Goal: Task Accomplishment & Management: Use online tool/utility

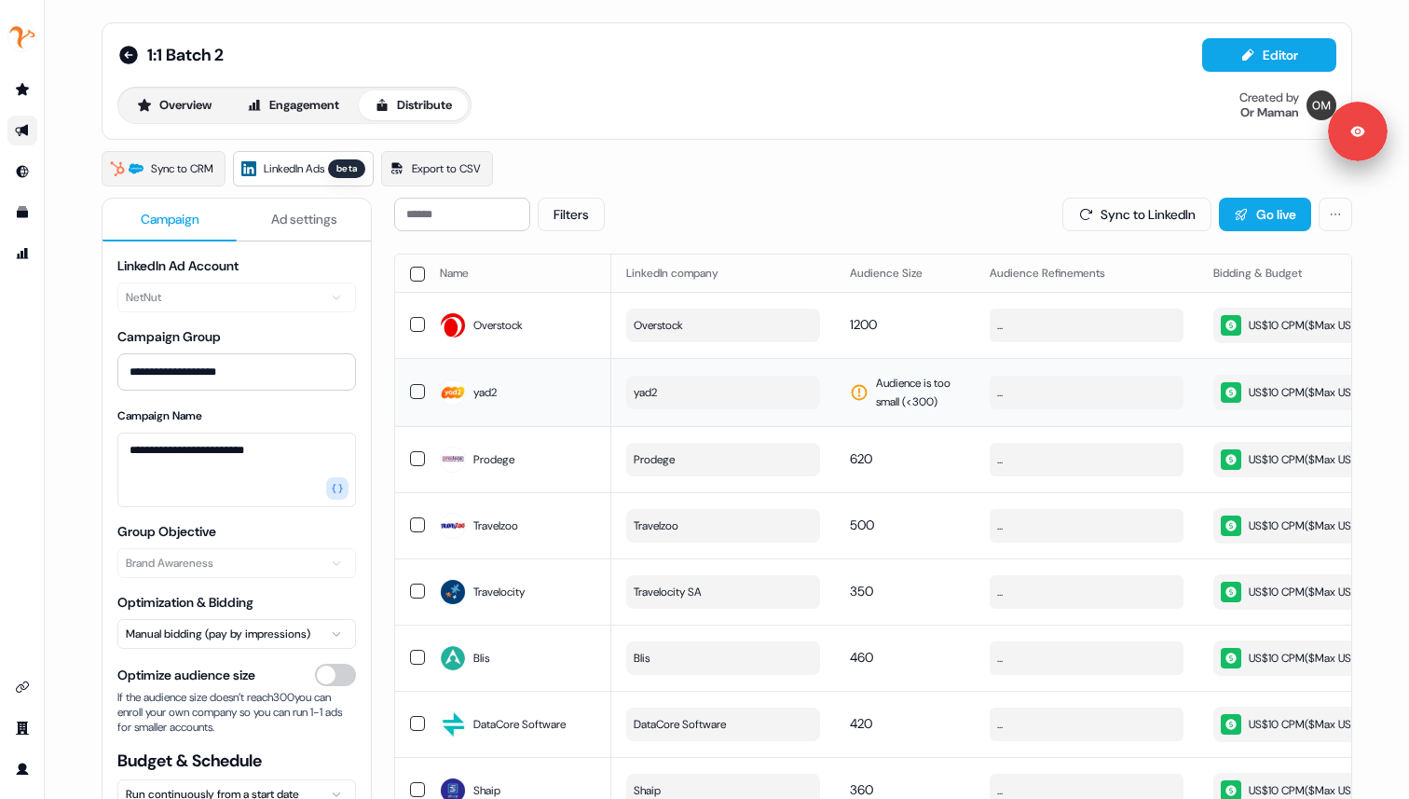
click at [665, 409] on button "yad2" at bounding box center [723, 393] width 194 height 34
click at [743, 409] on button "yad2" at bounding box center [723, 393] width 194 height 34
click at [904, 411] on span "Audience is too small (< 300 )" at bounding box center [918, 392] width 84 height 37
click at [646, 402] on span "yad2" at bounding box center [645, 392] width 23 height 19
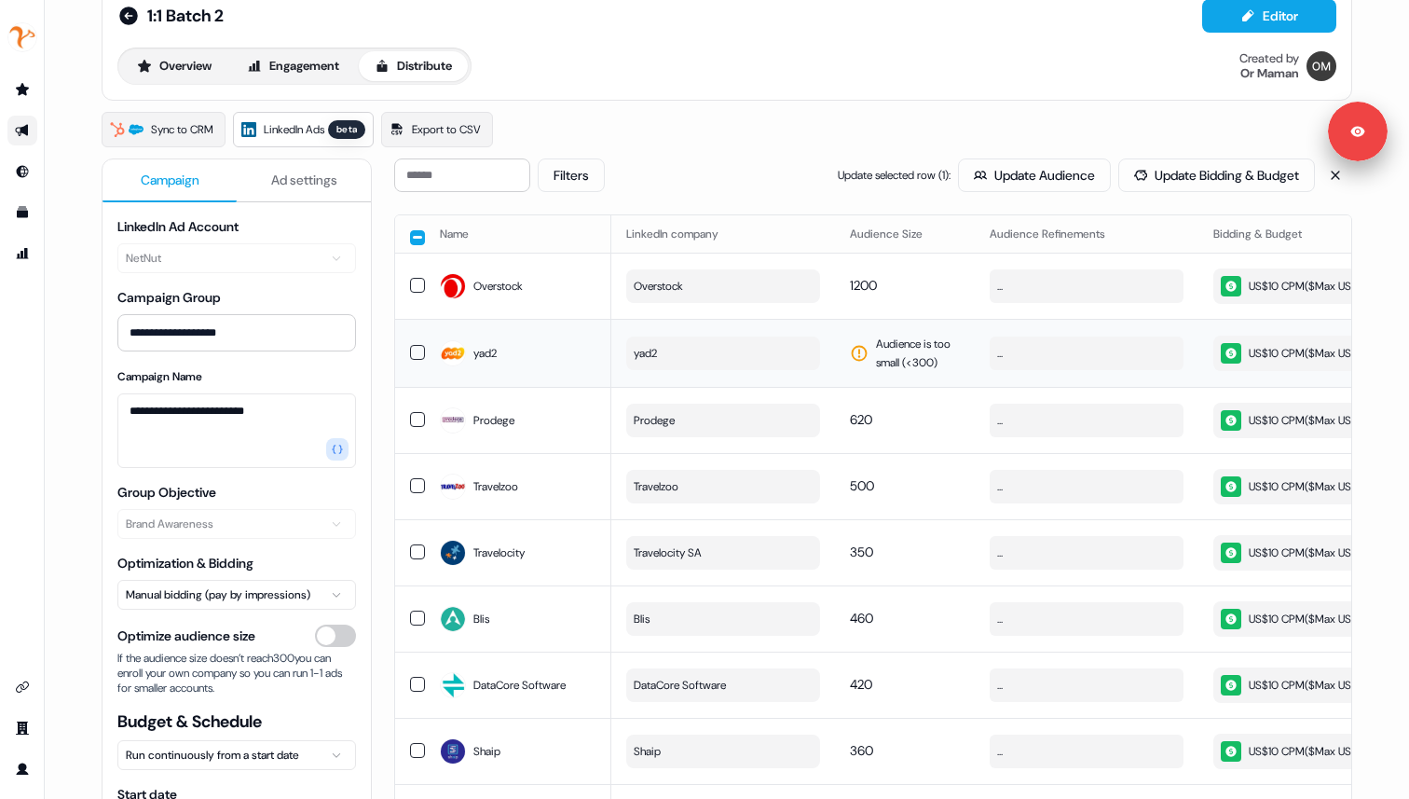
click at [417, 360] on button "button" at bounding box center [417, 352] width 15 height 15
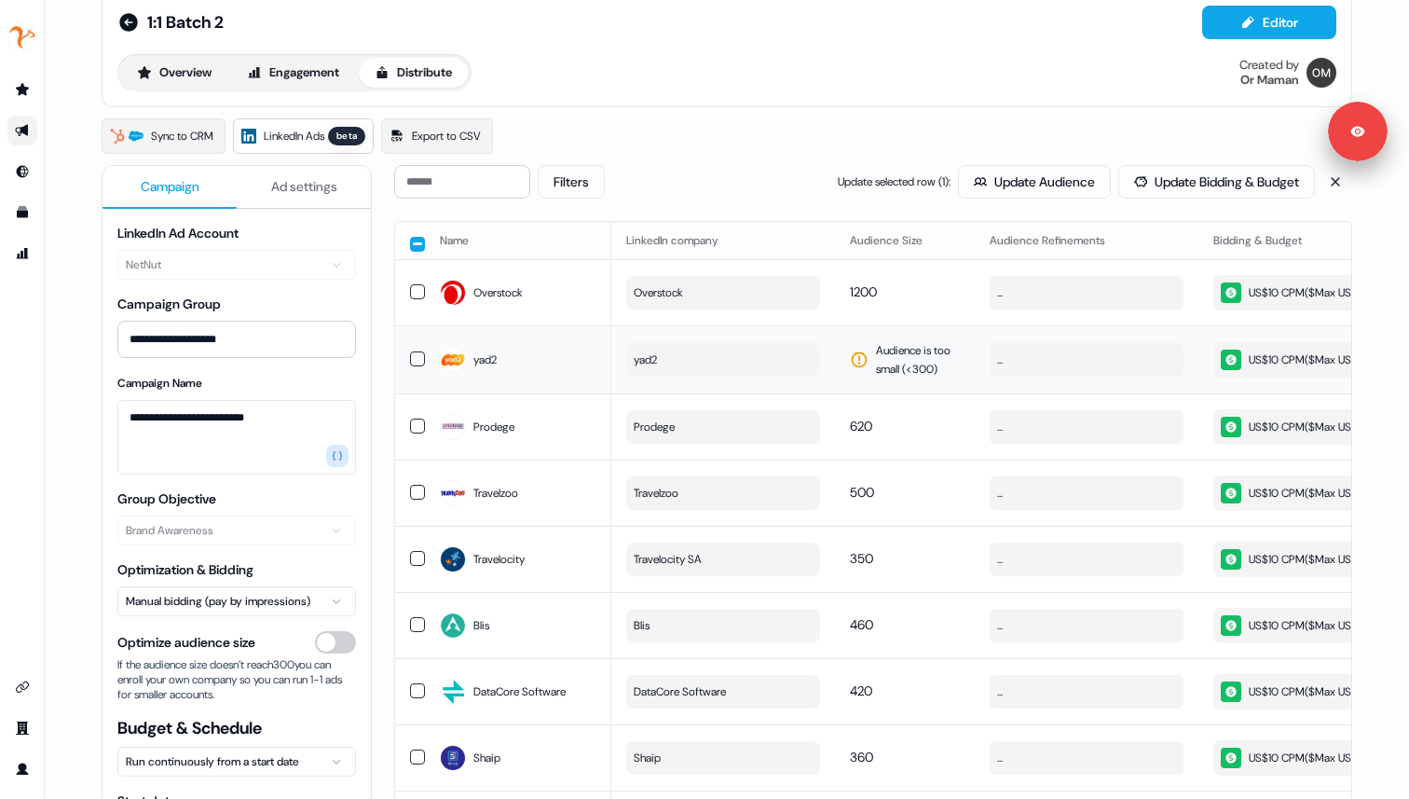
scroll to position [67, 0]
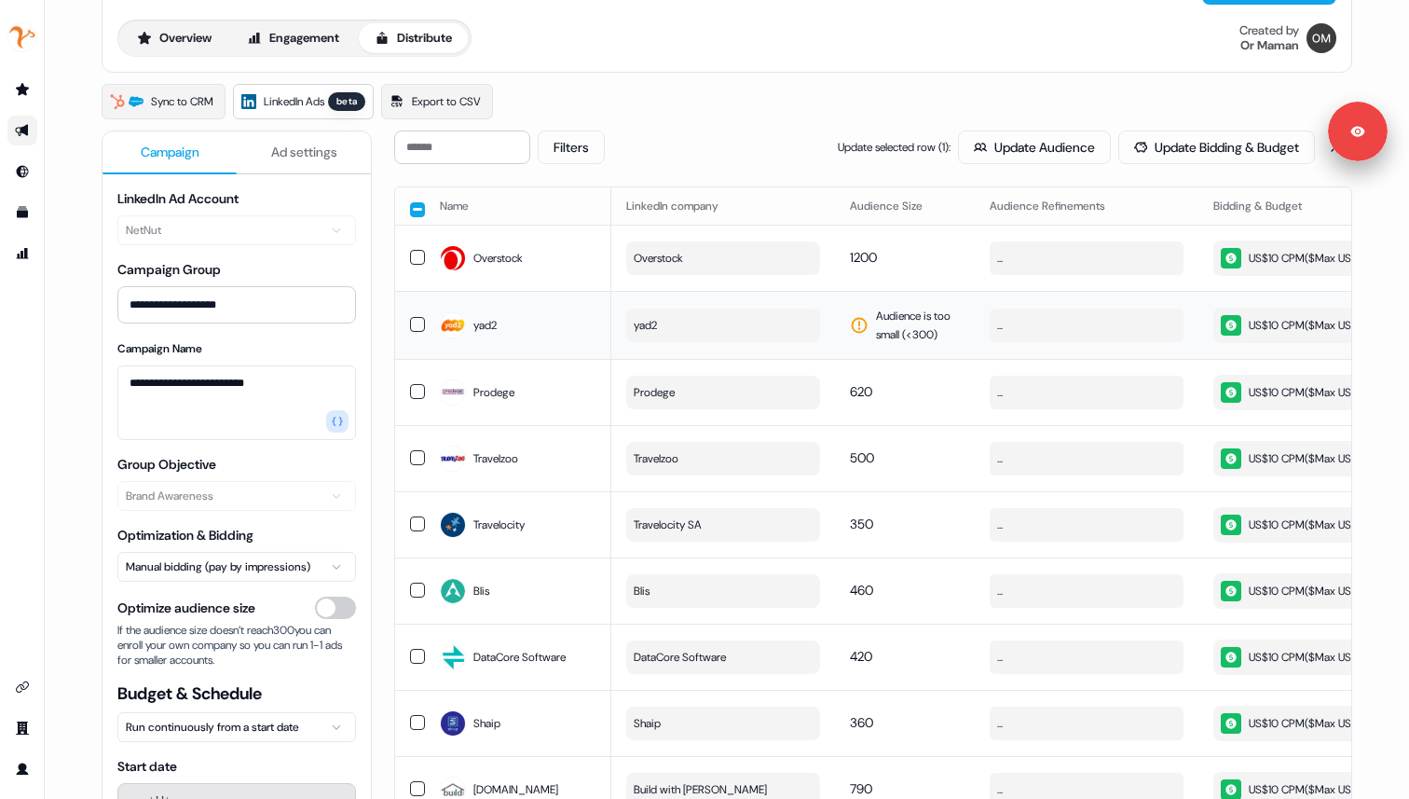
click at [475, 335] on span "yad2" at bounding box center [484, 325] width 23 height 19
click at [416, 332] on button "button" at bounding box center [417, 324] width 15 height 15
click at [415, 209] on button "button" at bounding box center [417, 209] width 15 height 15
click at [415, 209] on button "button" at bounding box center [417, 207] width 15 height 15
click at [415, 332] on button "button" at bounding box center [417, 324] width 15 height 15
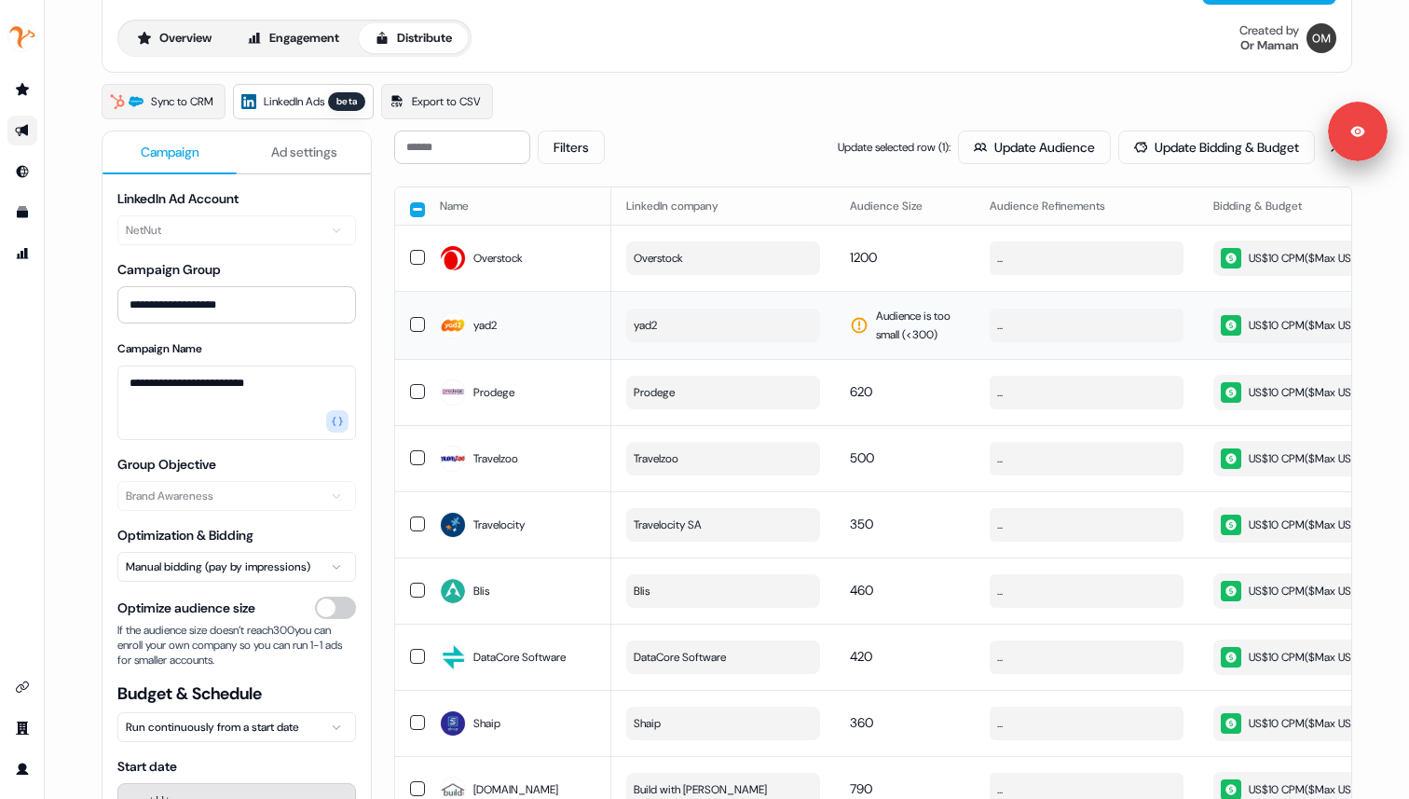
click at [415, 332] on button "button" at bounding box center [417, 324] width 15 height 15
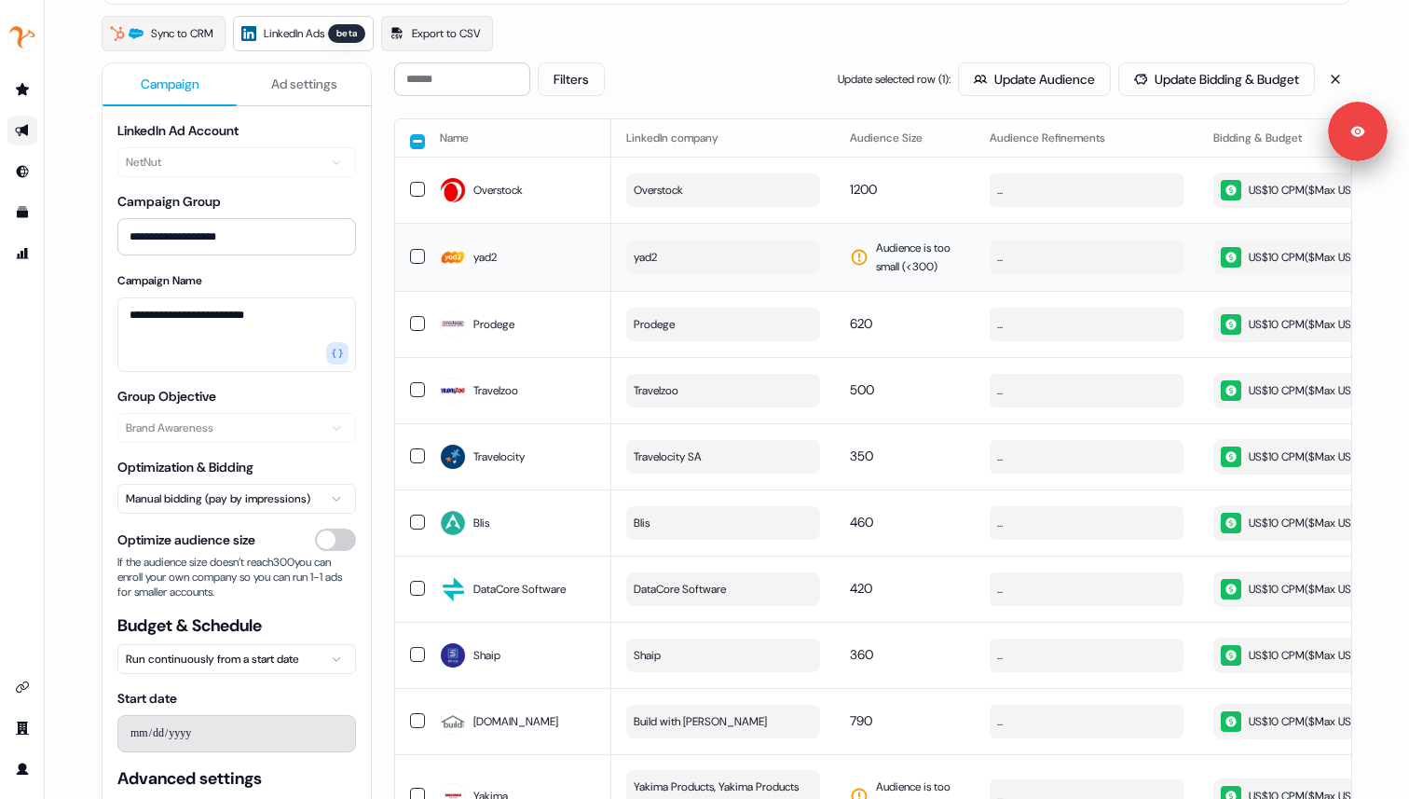
scroll to position [139, 0]
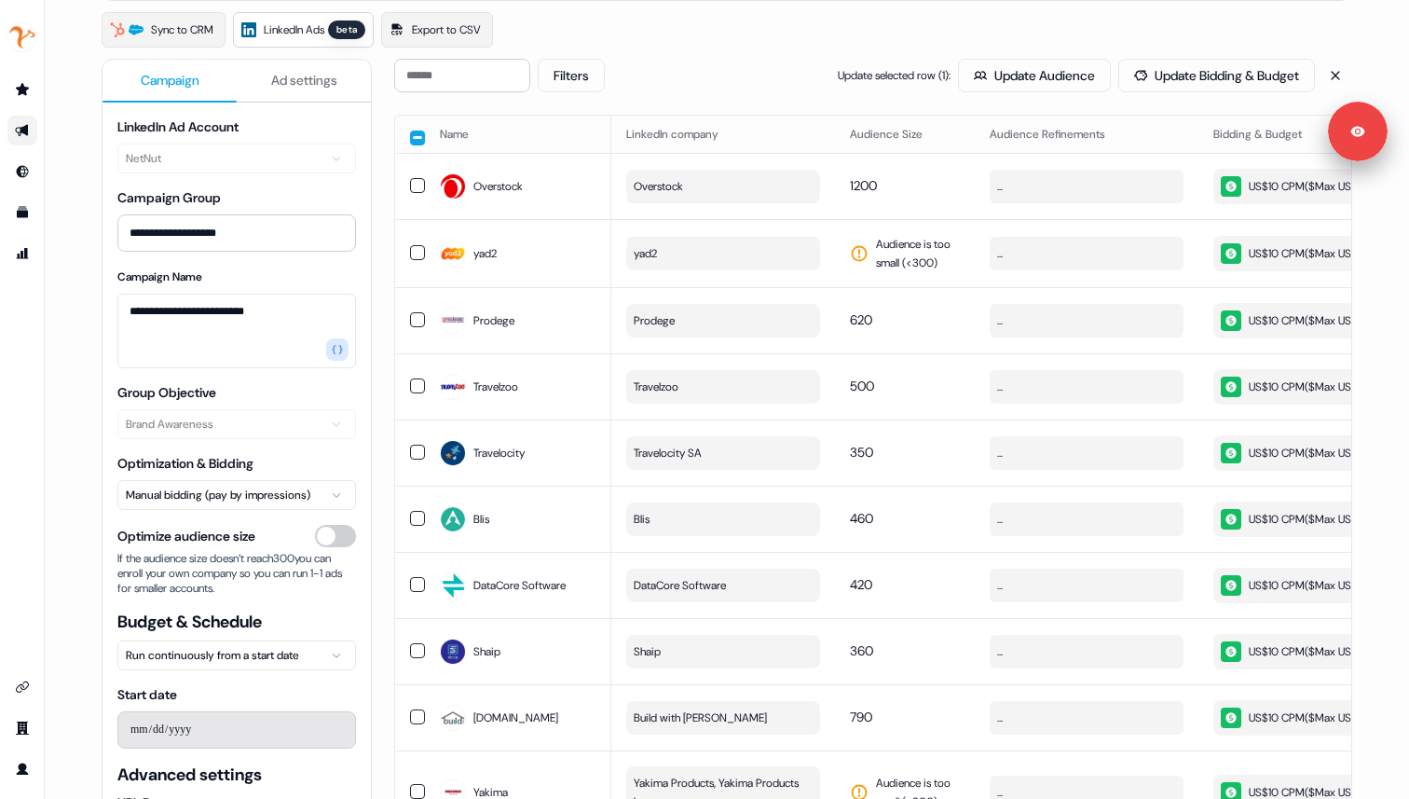
click at [414, 131] on button "button" at bounding box center [417, 137] width 15 height 15
click at [414, 136] on button "button" at bounding box center [417, 136] width 15 height 15
click at [415, 260] on button "button" at bounding box center [417, 252] width 15 height 15
click at [416, 137] on button "button" at bounding box center [417, 137] width 15 height 15
click at [416, 137] on button "button" at bounding box center [417, 136] width 15 height 15
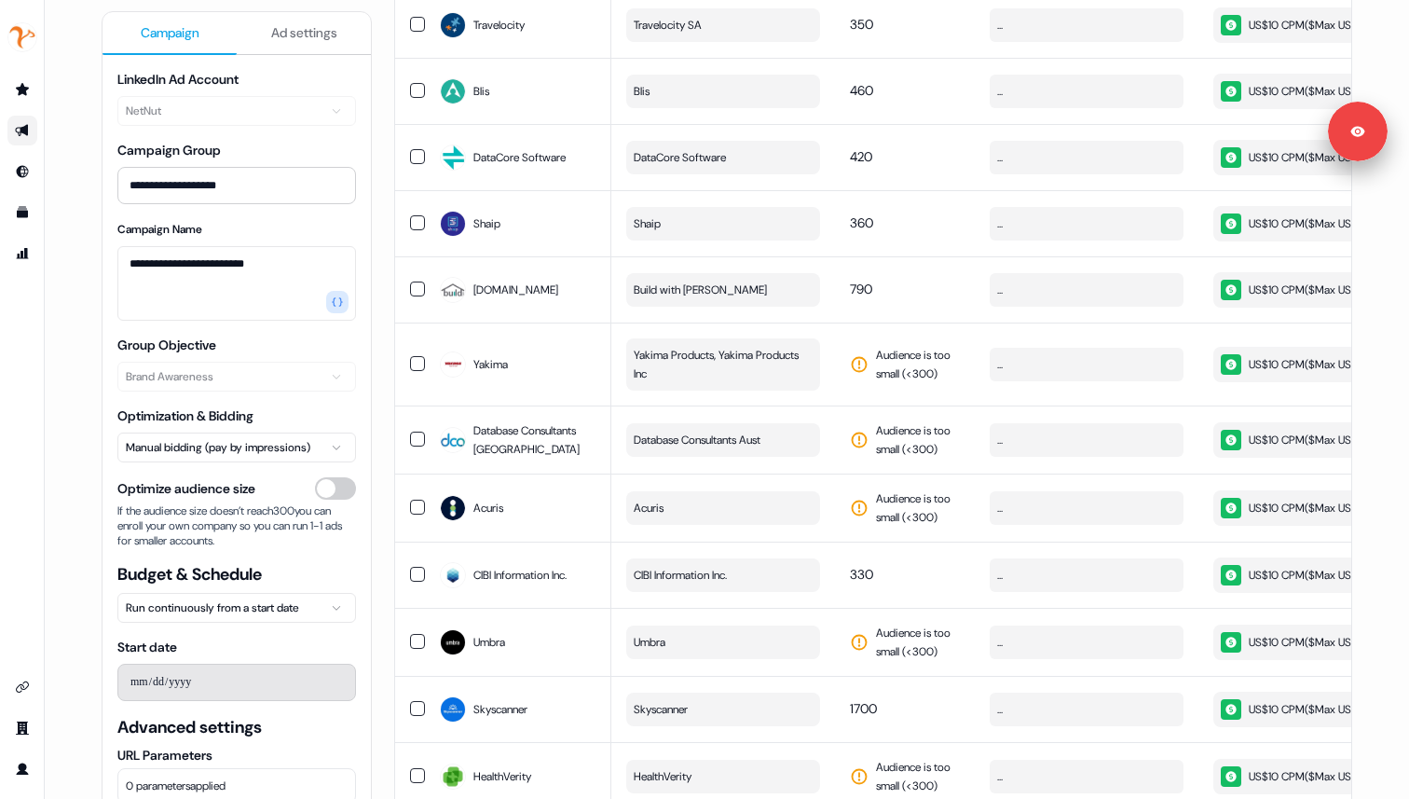
scroll to position [608, 0]
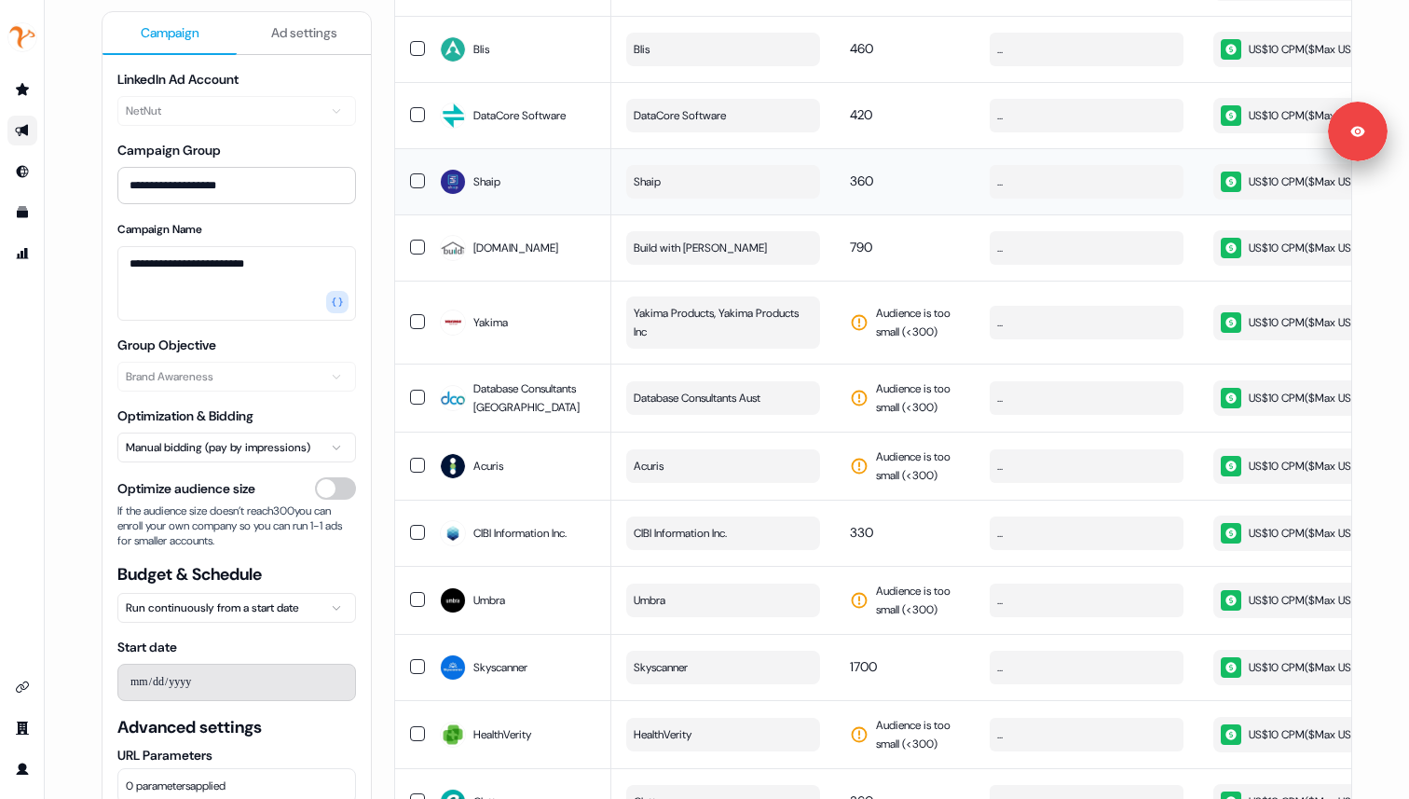
click at [411, 188] on button "button" at bounding box center [417, 180] width 15 height 15
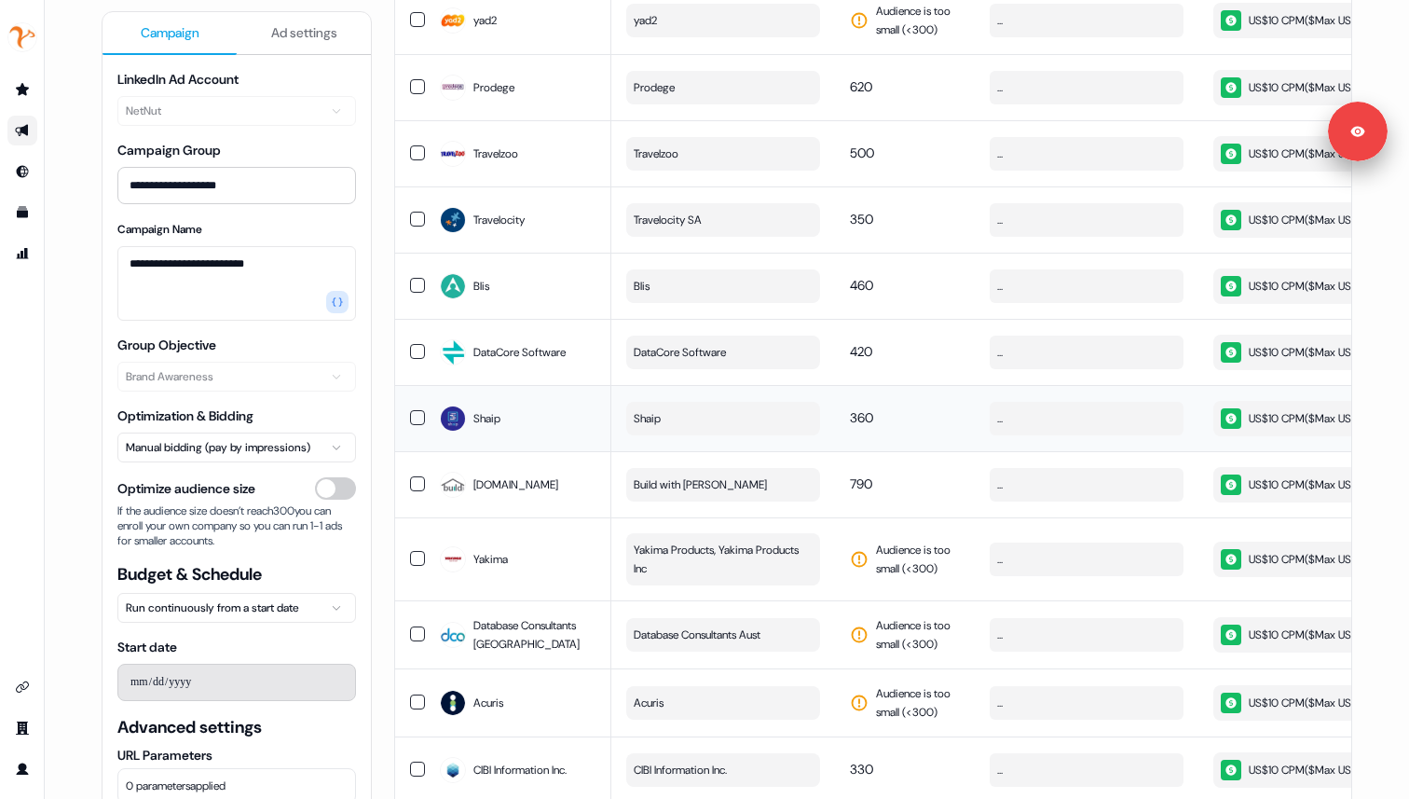
scroll to position [387, 0]
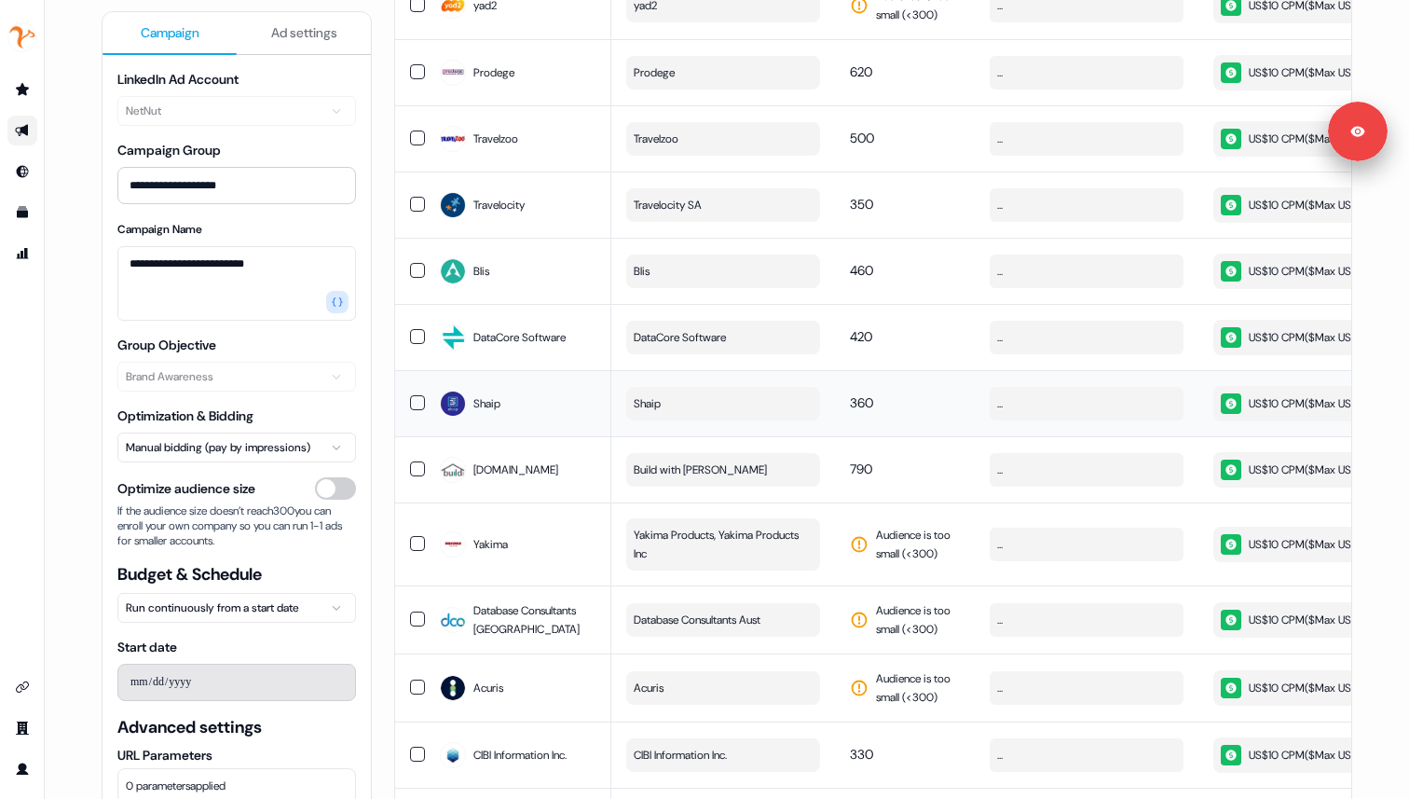
type button "on"
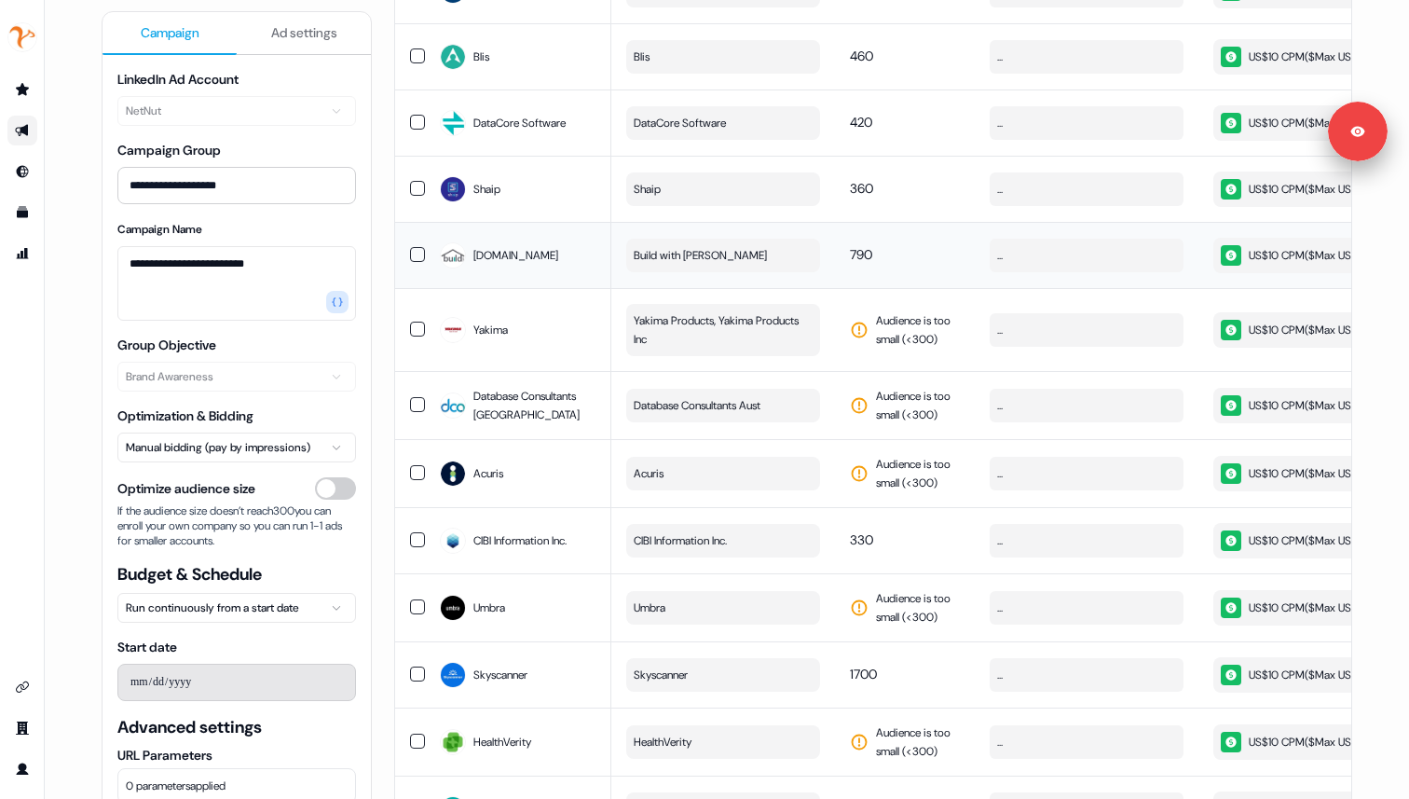
scroll to position [607, 0]
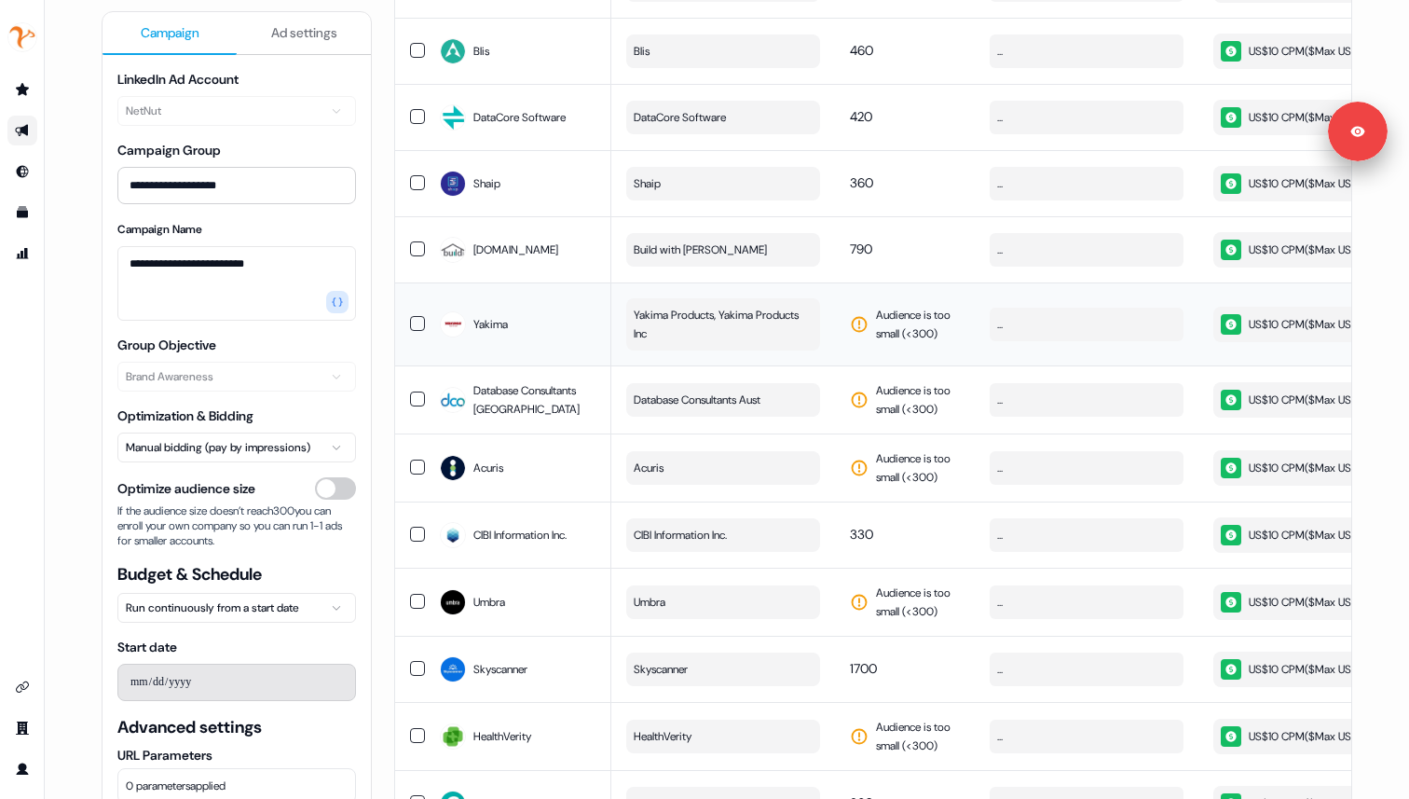
click at [416, 331] on button "button" at bounding box center [417, 323] width 15 height 15
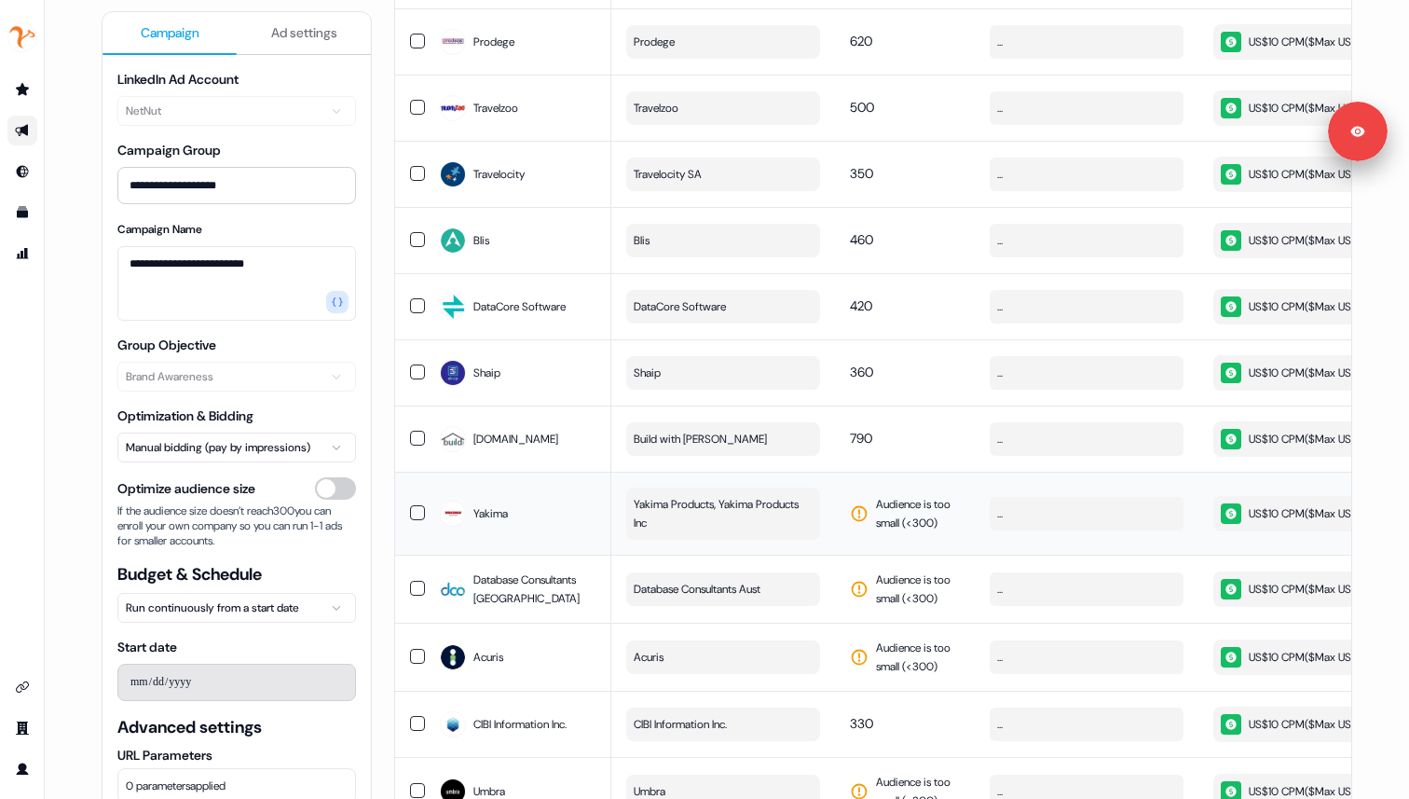
scroll to position [0, 0]
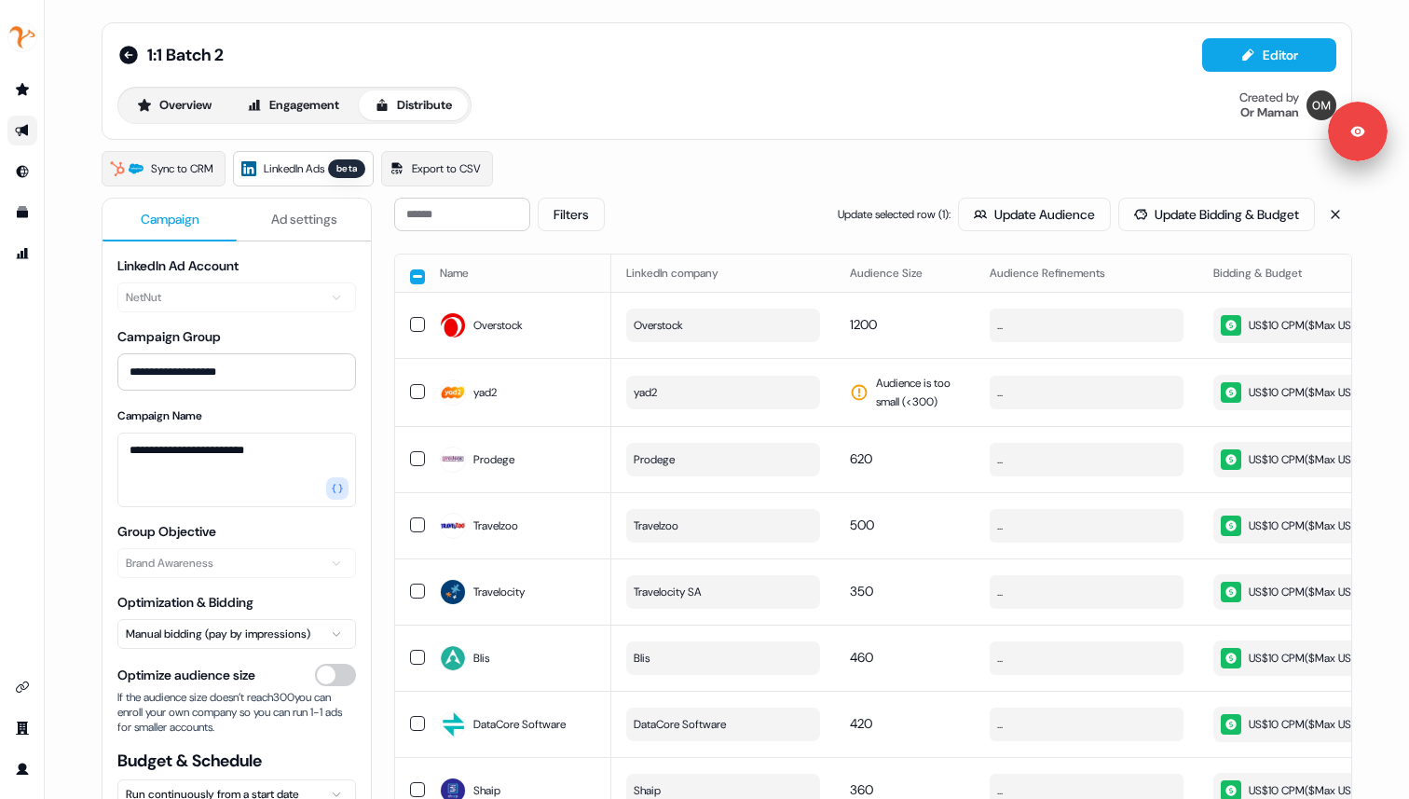
click at [416, 283] on th at bounding box center [410, 272] width 30 height 37
click at [416, 277] on button "button" at bounding box center [417, 276] width 15 height 15
click at [416, 277] on button "button" at bounding box center [417, 274] width 15 height 15
click at [412, 332] on button "button" at bounding box center [417, 324] width 15 height 15
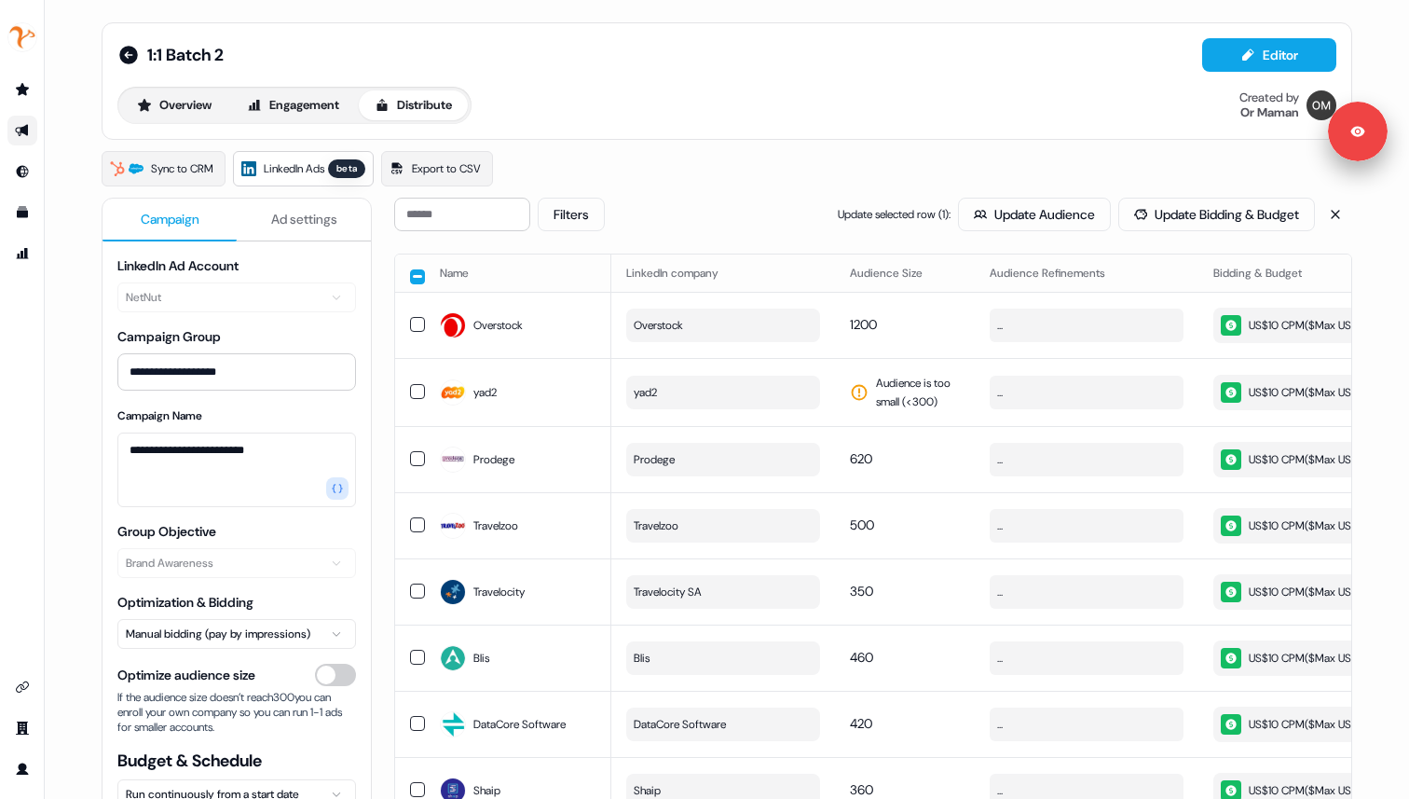
click at [417, 278] on button "button" at bounding box center [417, 276] width 15 height 15
click at [417, 278] on button "button" at bounding box center [417, 274] width 15 height 15
click at [415, 332] on button "button" at bounding box center [417, 324] width 15 height 15
click at [413, 399] on button "button" at bounding box center [417, 391] width 15 height 15
click at [410, 272] on button "button" at bounding box center [417, 276] width 15 height 15
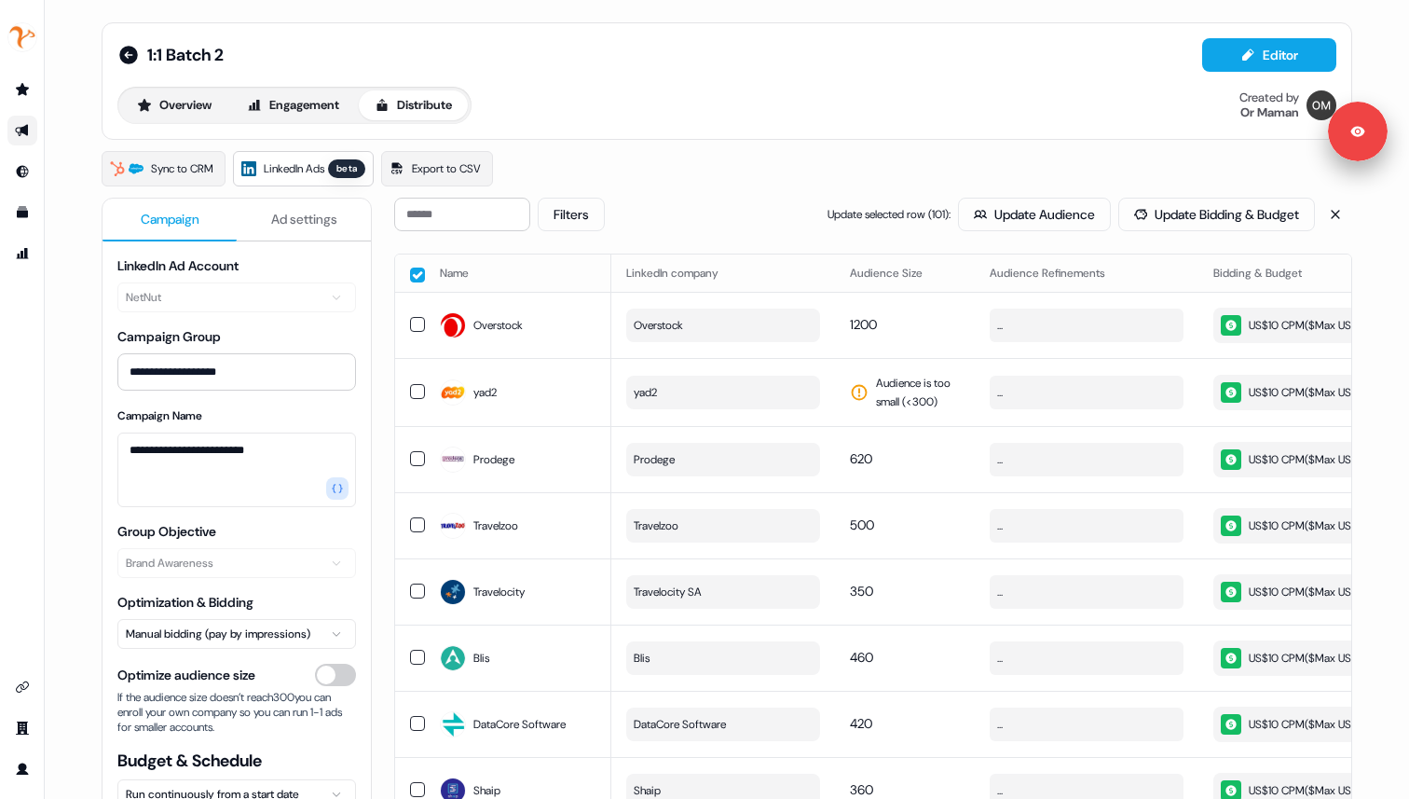
click at [411, 273] on button "button" at bounding box center [417, 274] width 15 height 15
click at [411, 399] on button "button" at bounding box center [417, 391] width 15 height 15
click at [415, 277] on button "button" at bounding box center [417, 276] width 15 height 15
click at [415, 277] on button "button" at bounding box center [417, 274] width 15 height 15
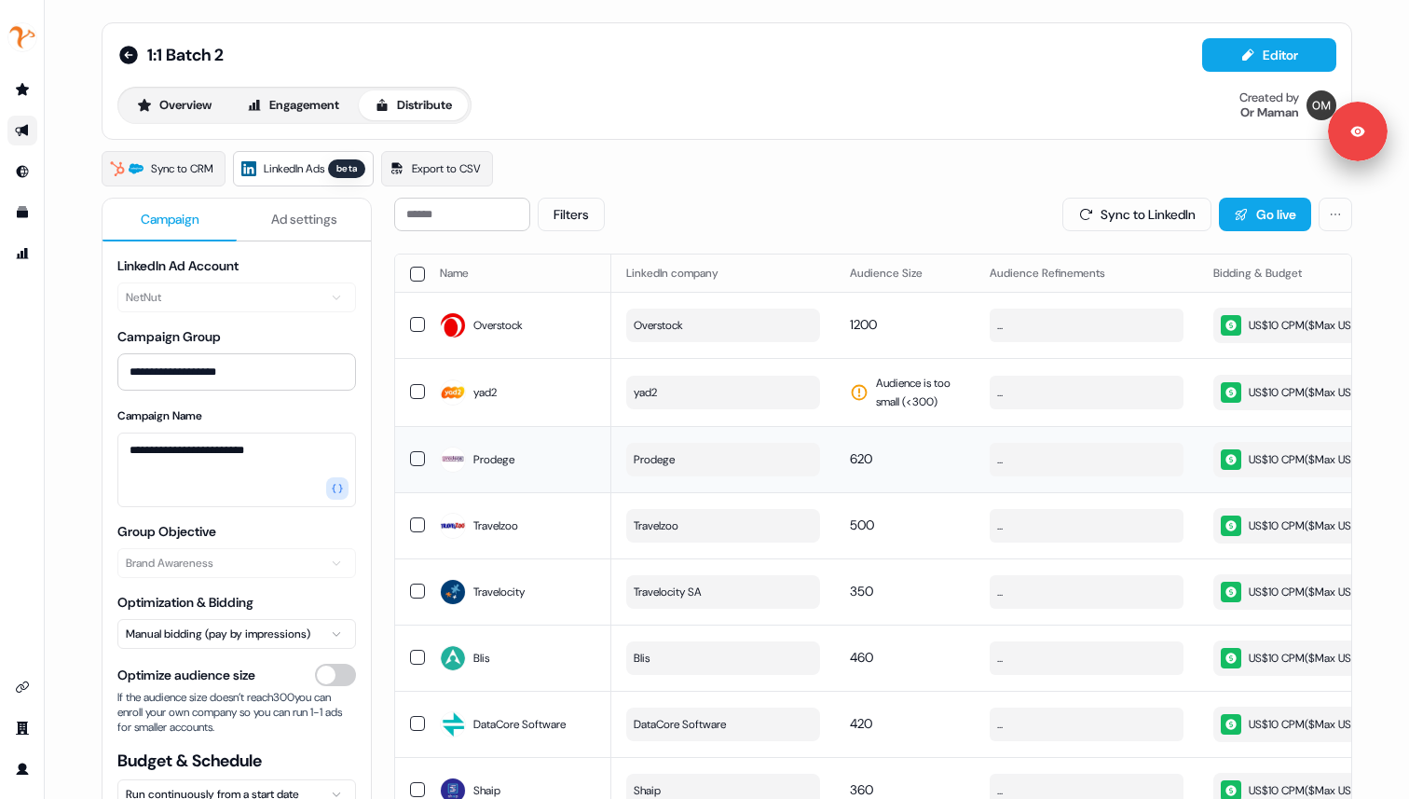
click at [414, 466] on button "button" at bounding box center [417, 458] width 15 height 15
click at [704, 409] on button "yad2" at bounding box center [723, 393] width 194 height 34
click at [752, 408] on button "yad2" at bounding box center [723, 393] width 194 height 34
click at [639, 402] on span "yad2" at bounding box center [645, 392] width 23 height 19
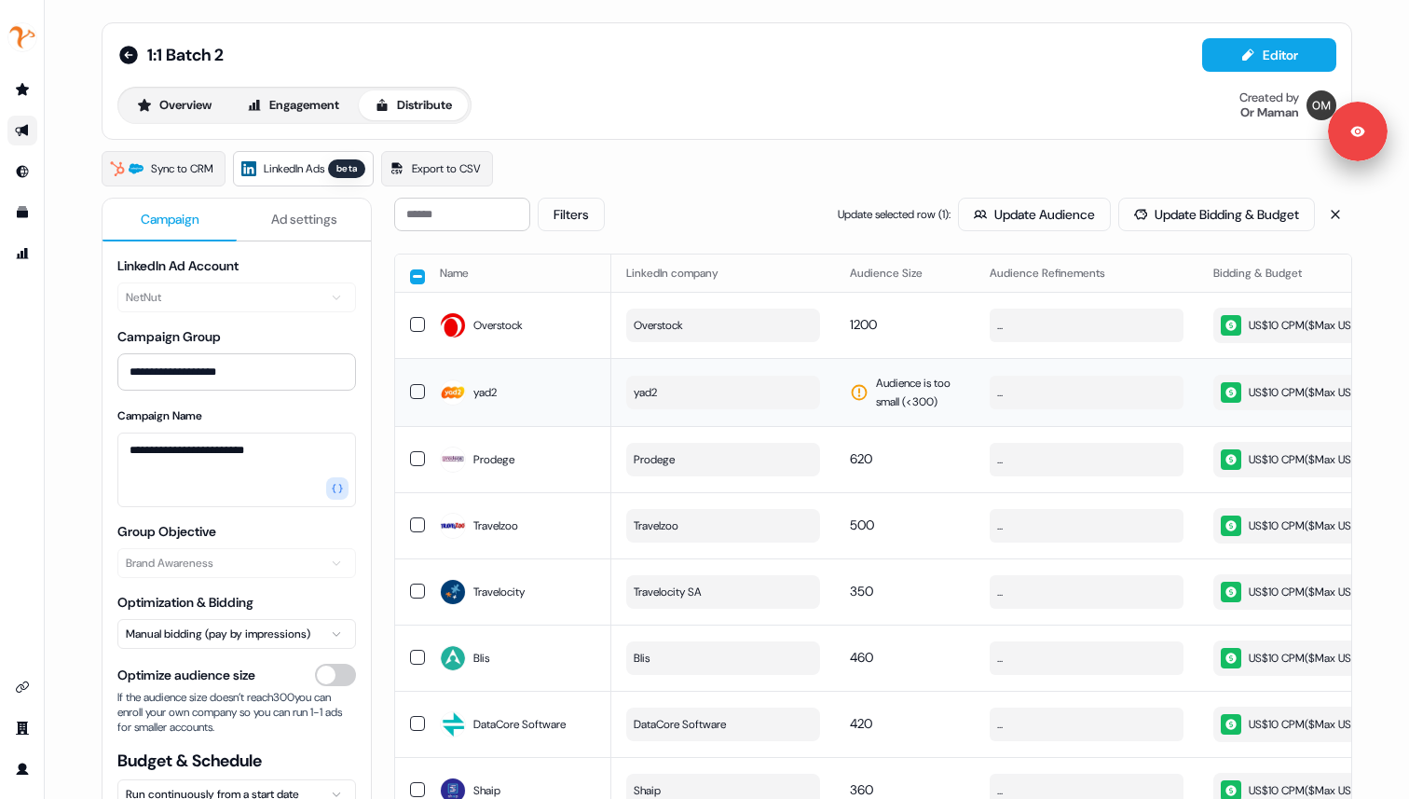
click at [639, 402] on span "yad2" at bounding box center [645, 392] width 23 height 19
click at [740, 409] on button "yad2" at bounding box center [723, 393] width 194 height 34
click at [682, 409] on button "yad2" at bounding box center [723, 393] width 194 height 34
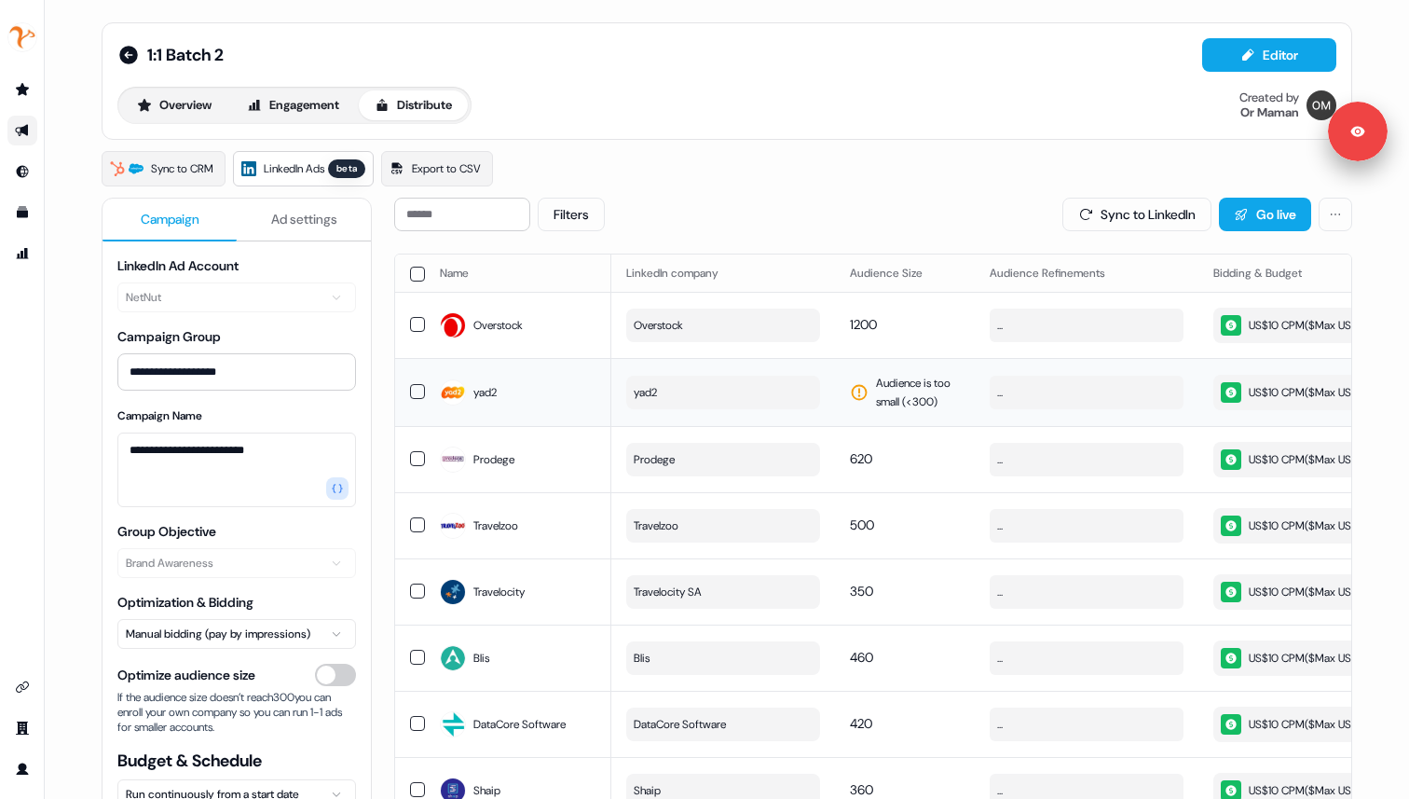
click at [410, 399] on button "button" at bounding box center [417, 391] width 15 height 15
type button "on"
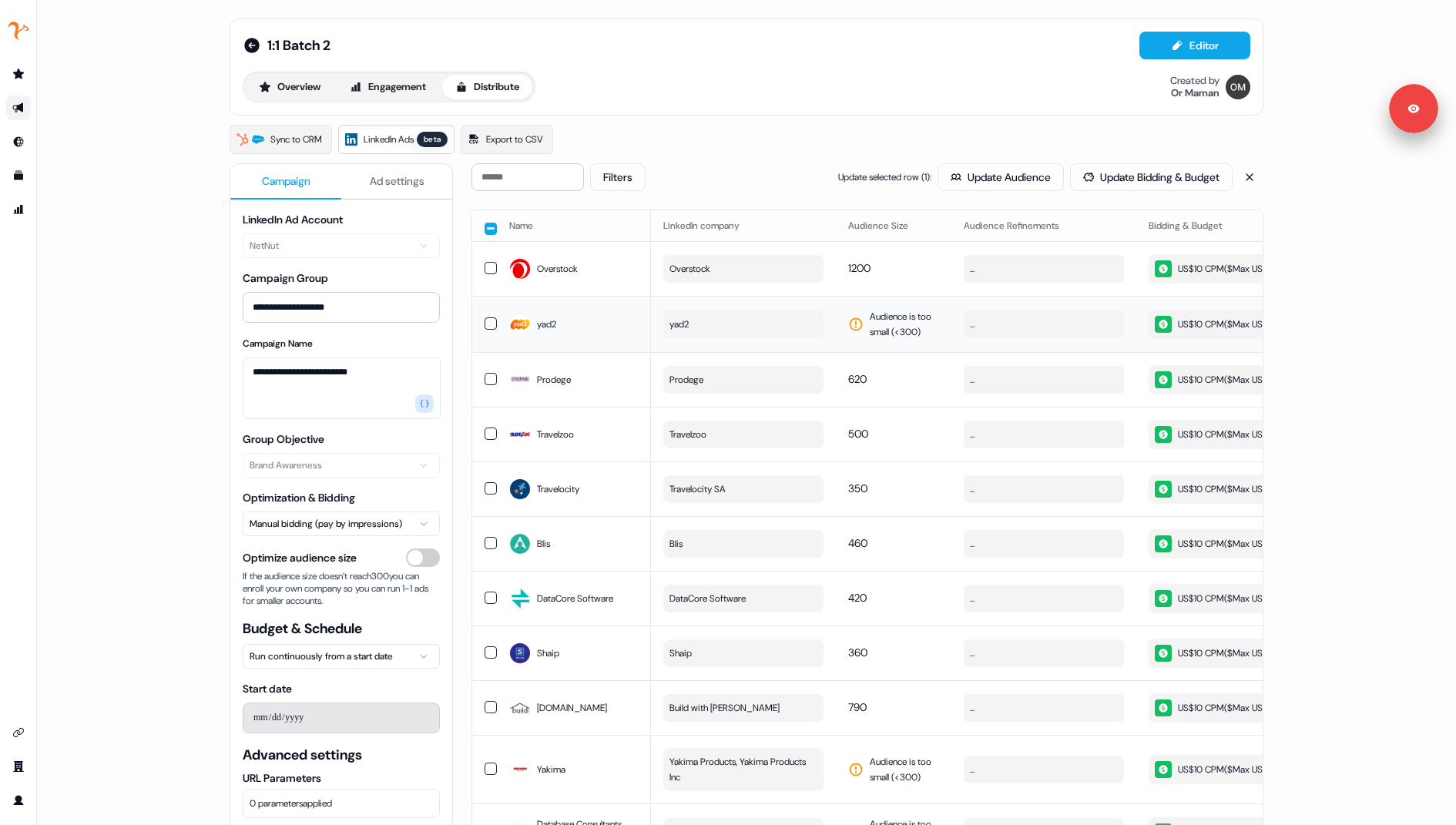
click at [691, 338] on button "yad2" at bounding box center [743, 325] width 160 height 28
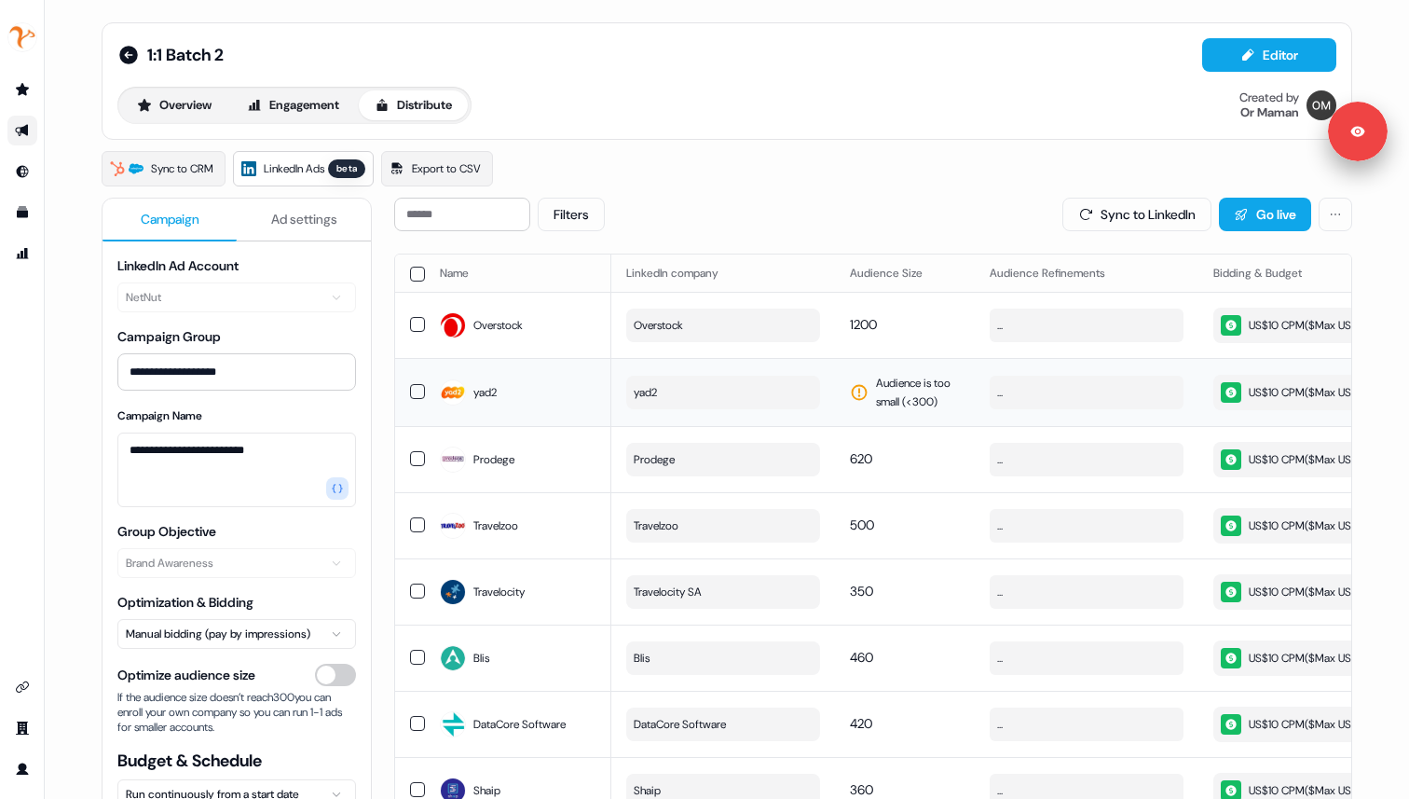
click at [724, 409] on button "yad2" at bounding box center [723, 393] width 194 height 34
click at [713, 329] on button "Overstock" at bounding box center [723, 325] width 194 height 34
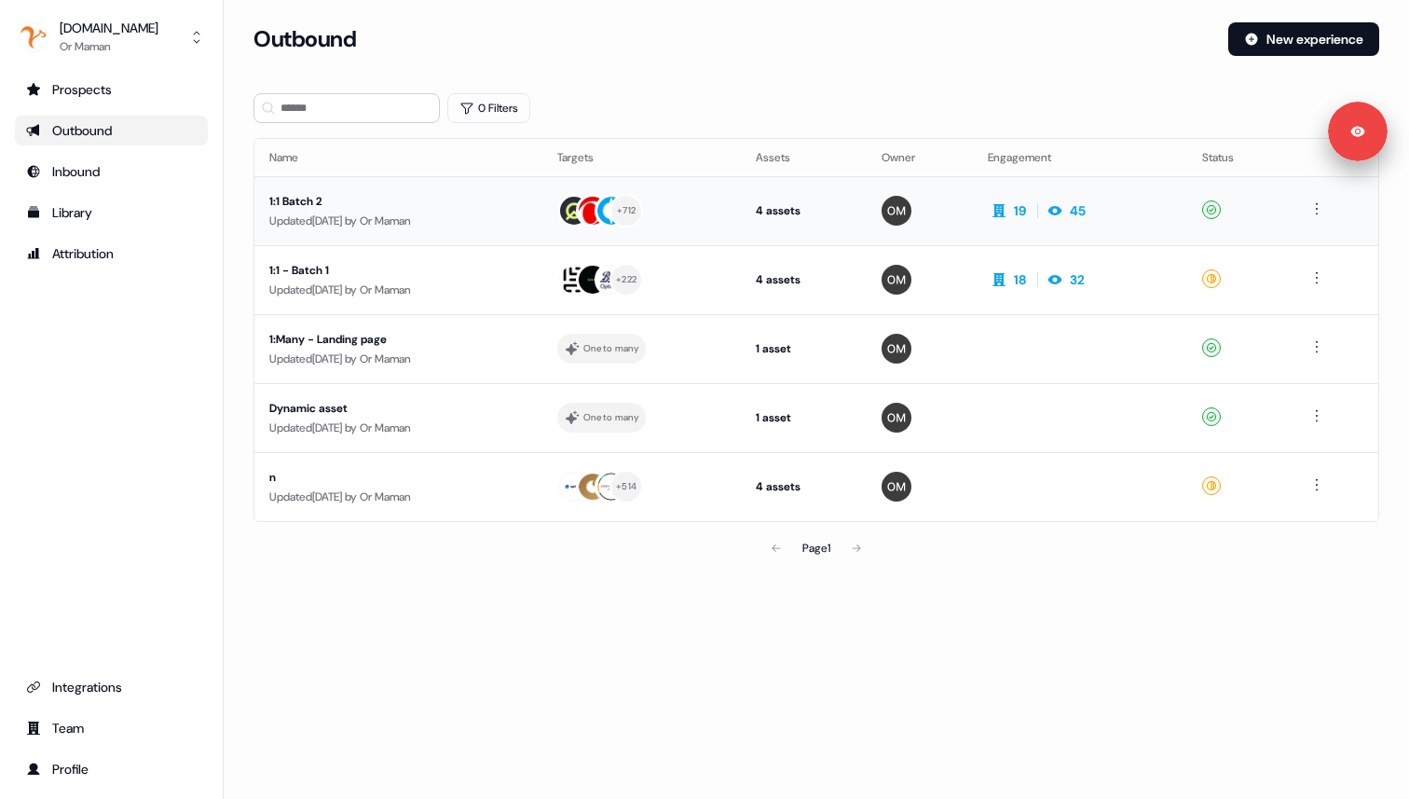
click at [318, 200] on div "1:1 Batch 2" at bounding box center [398, 201] width 258 height 19
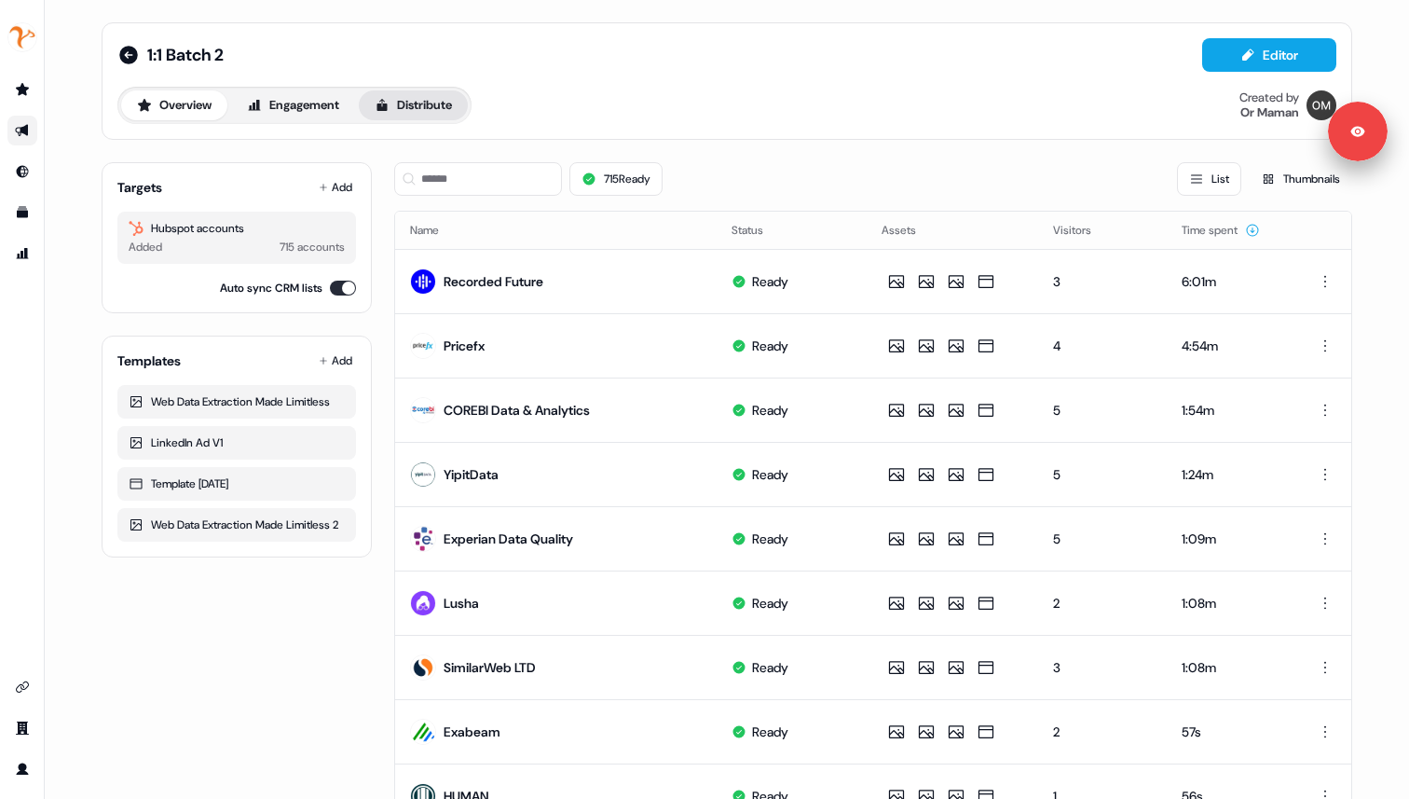
click at [410, 108] on button "Distribute" at bounding box center [413, 105] width 109 height 30
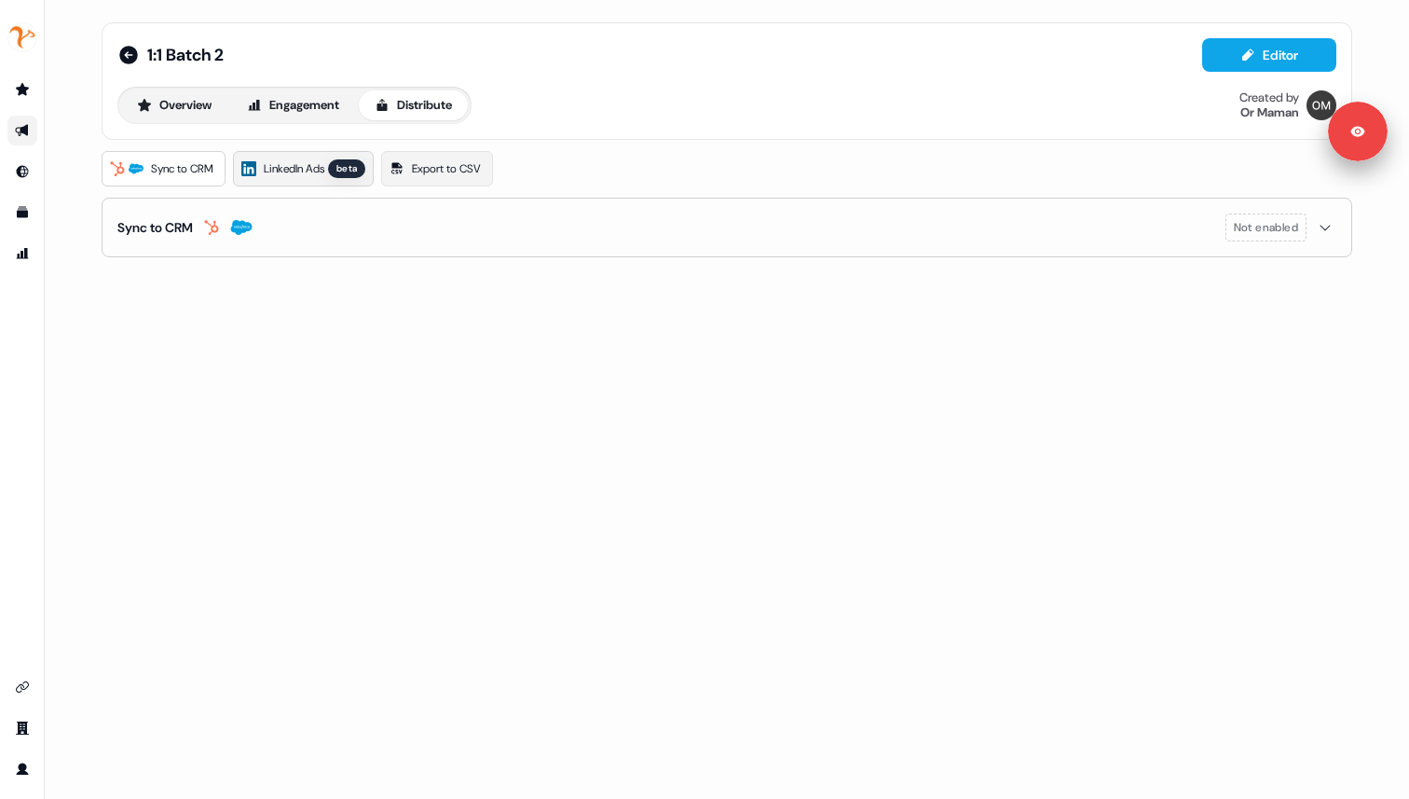
click at [311, 168] on span "LinkedIn Ads" at bounding box center [294, 168] width 61 height 19
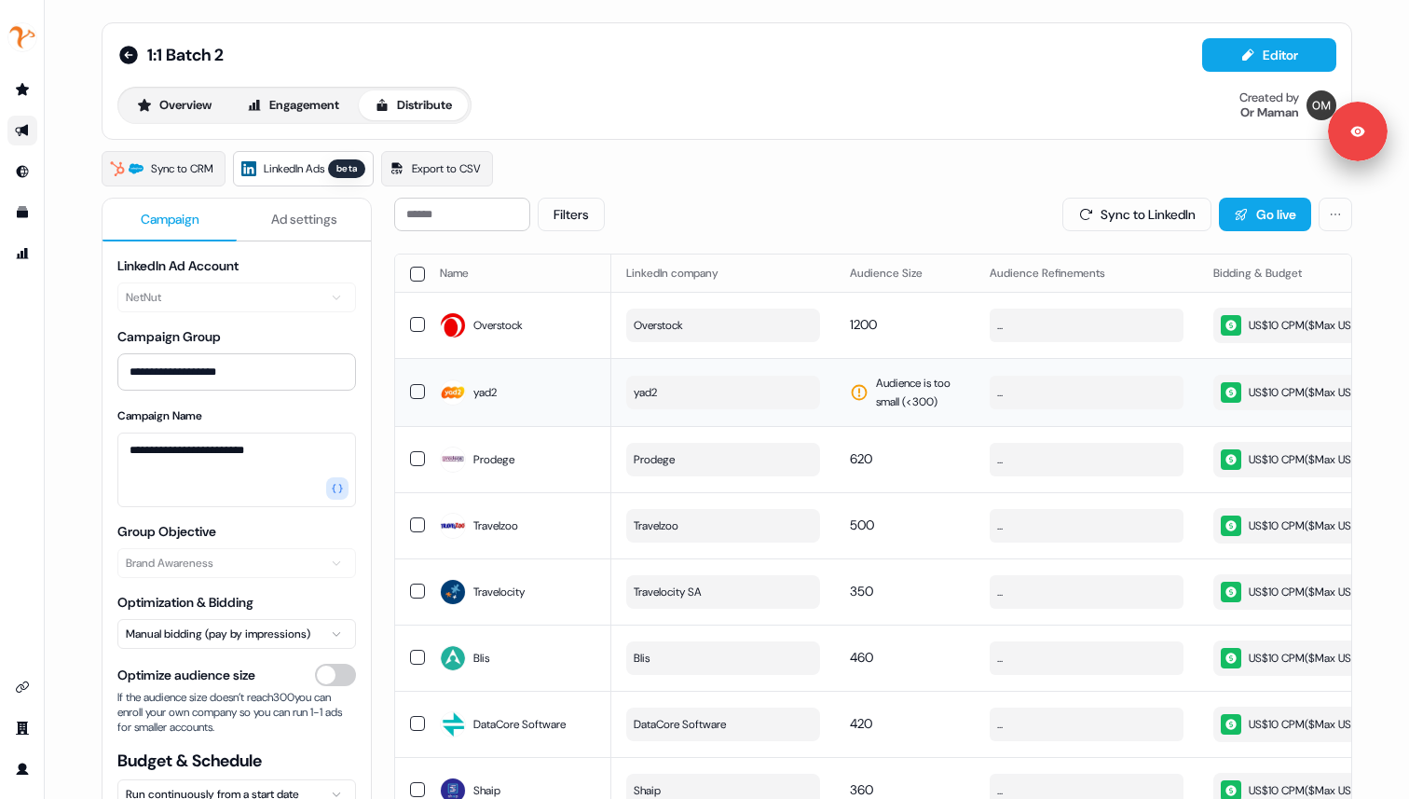
click at [659, 409] on button "yad2" at bounding box center [723, 393] width 194 height 34
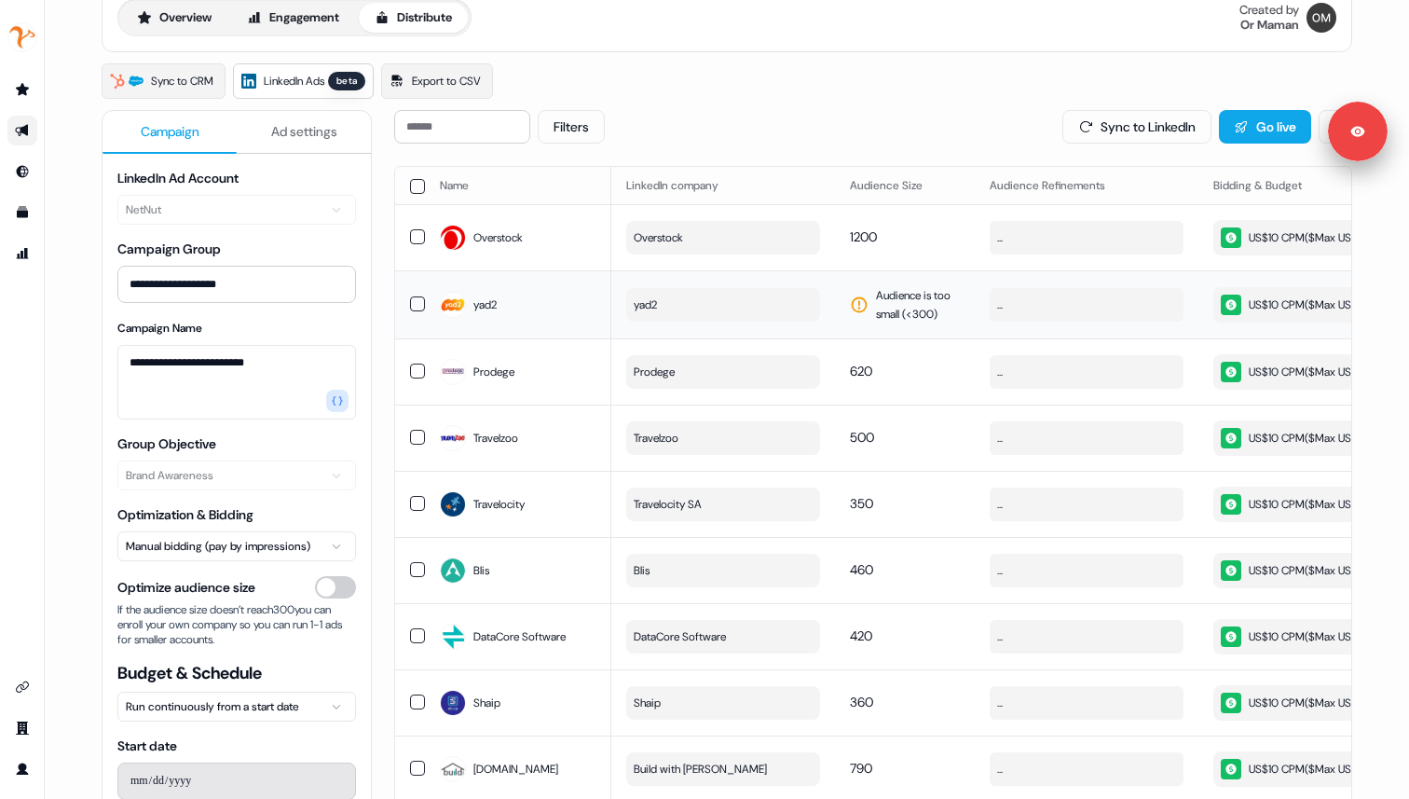
scroll to position [117, 0]
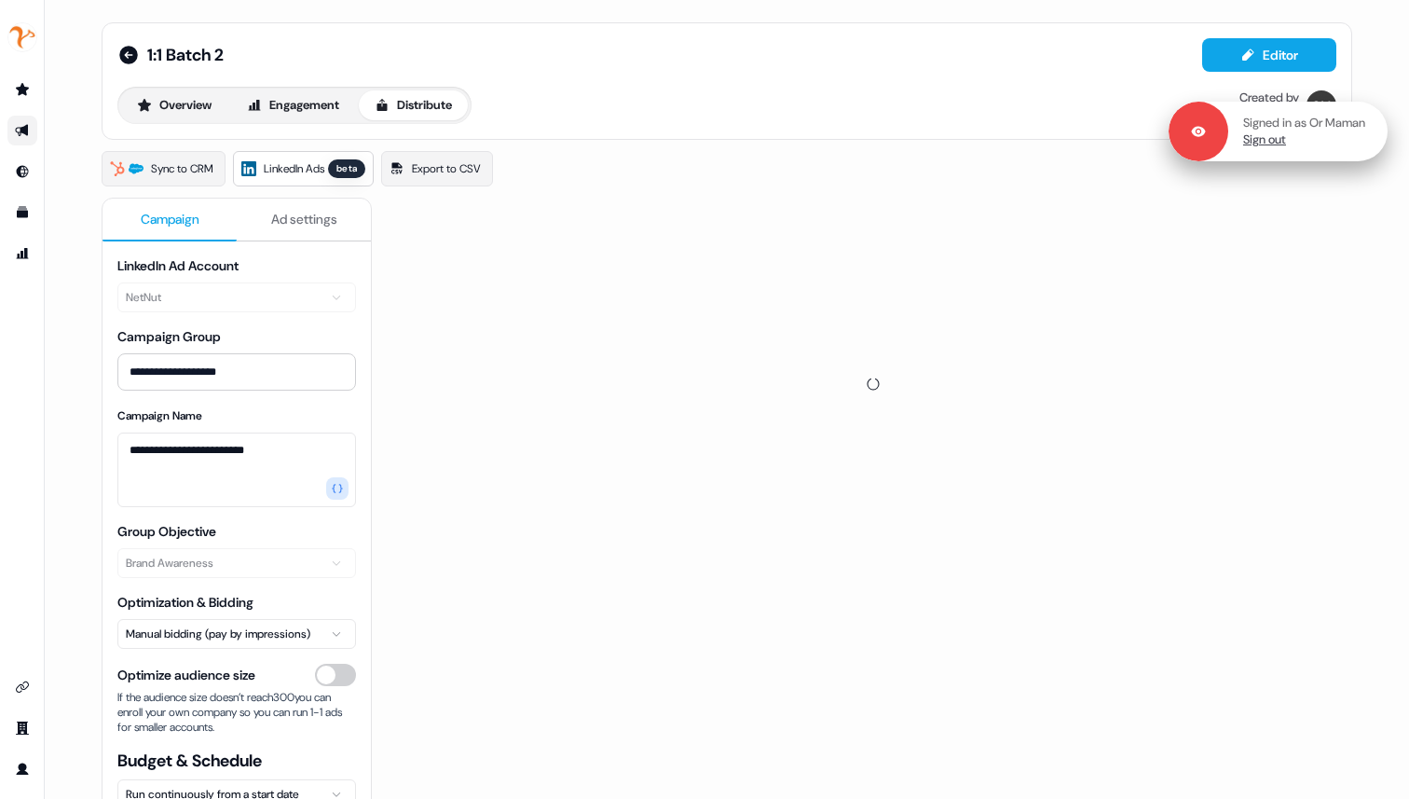
click at [1248, 144] on link "Sign out" at bounding box center [1264, 139] width 43 height 17
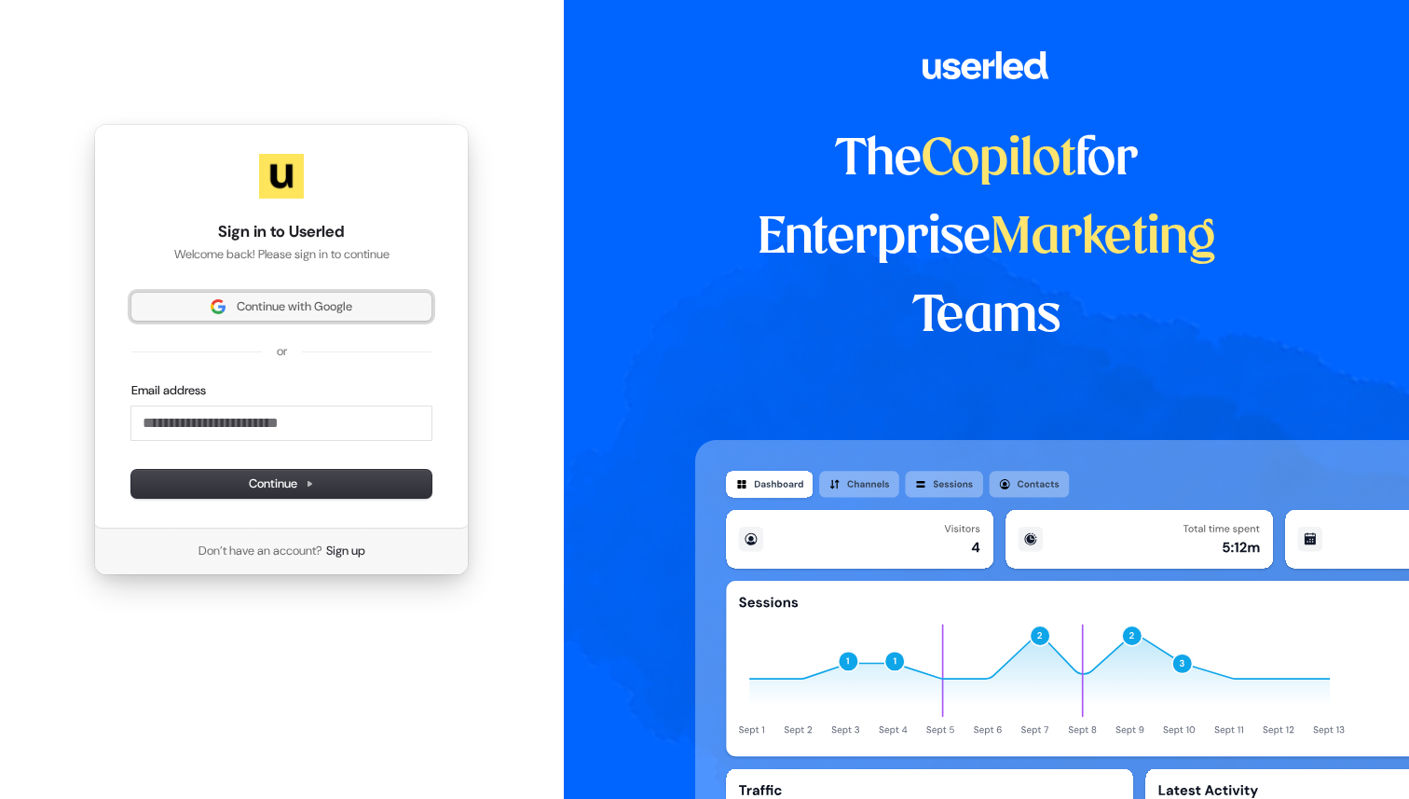
click at [372, 301] on span "Continue with Google" at bounding box center [282, 306] width 278 height 17
